Goal: Communication & Community: Answer question/provide support

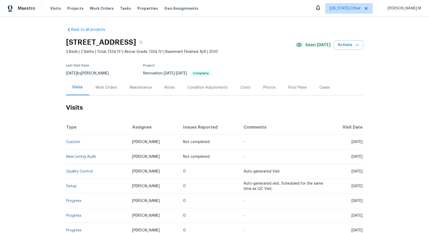
click at [101, 95] on h2 "Visits" at bounding box center [214, 107] width 297 height 24
click at [111, 85] on div "Work Orders" at bounding box center [107, 87] width 22 height 5
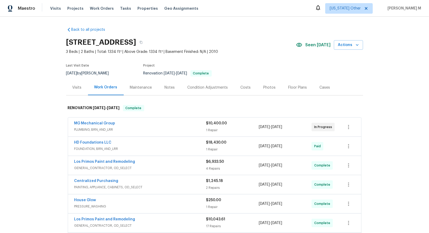
scroll to position [19, 0]
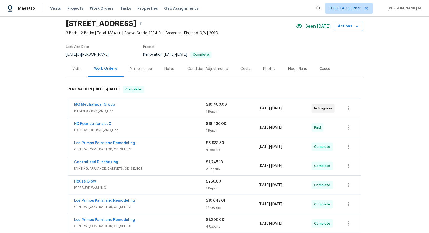
click at [142, 69] on div "Maintenance" at bounding box center [141, 69] width 35 height 16
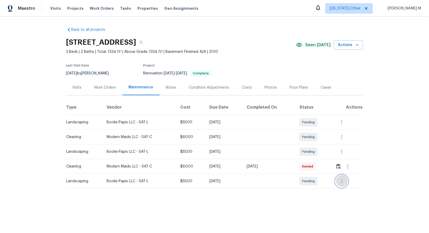
click at [342, 179] on icon "button" at bounding box center [341, 181] width 1 height 4
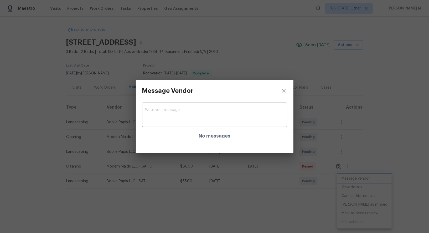
click at [310, 165] on div "Message Vendor x ​ No messages" at bounding box center [214, 116] width 429 height 233
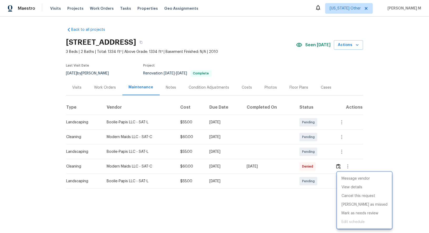
click at [344, 146] on div at bounding box center [214, 116] width 429 height 233
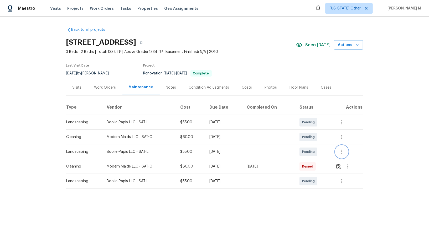
click at [343, 151] on icon "button" at bounding box center [342, 151] width 6 height 6
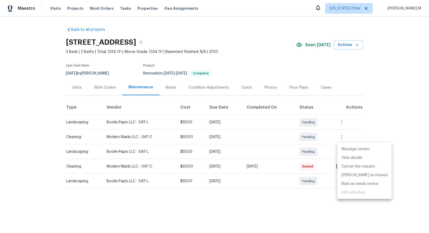
click at [350, 149] on li "Message vendor" at bounding box center [364, 149] width 54 height 9
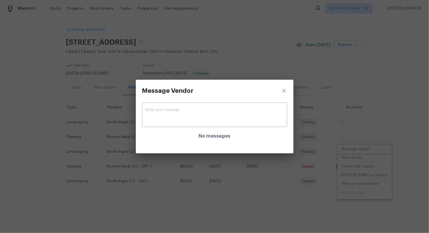
click at [396, 97] on div "Message Vendor x ​ No messages" at bounding box center [214, 116] width 429 height 233
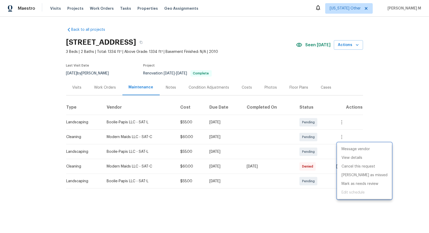
click at [97, 89] on div at bounding box center [214, 116] width 429 height 233
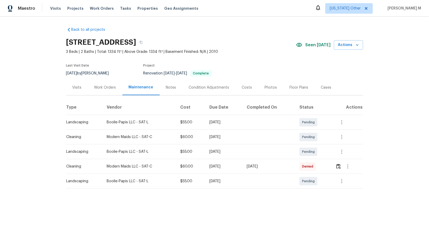
click at [267, 62] on section "6914 Port Bay, San Antonio, TX 78242 3 Beds | 2 Baths | Total: 1334 ft² | Above…" at bounding box center [214, 57] width 297 height 44
